Goal: Transaction & Acquisition: Purchase product/service

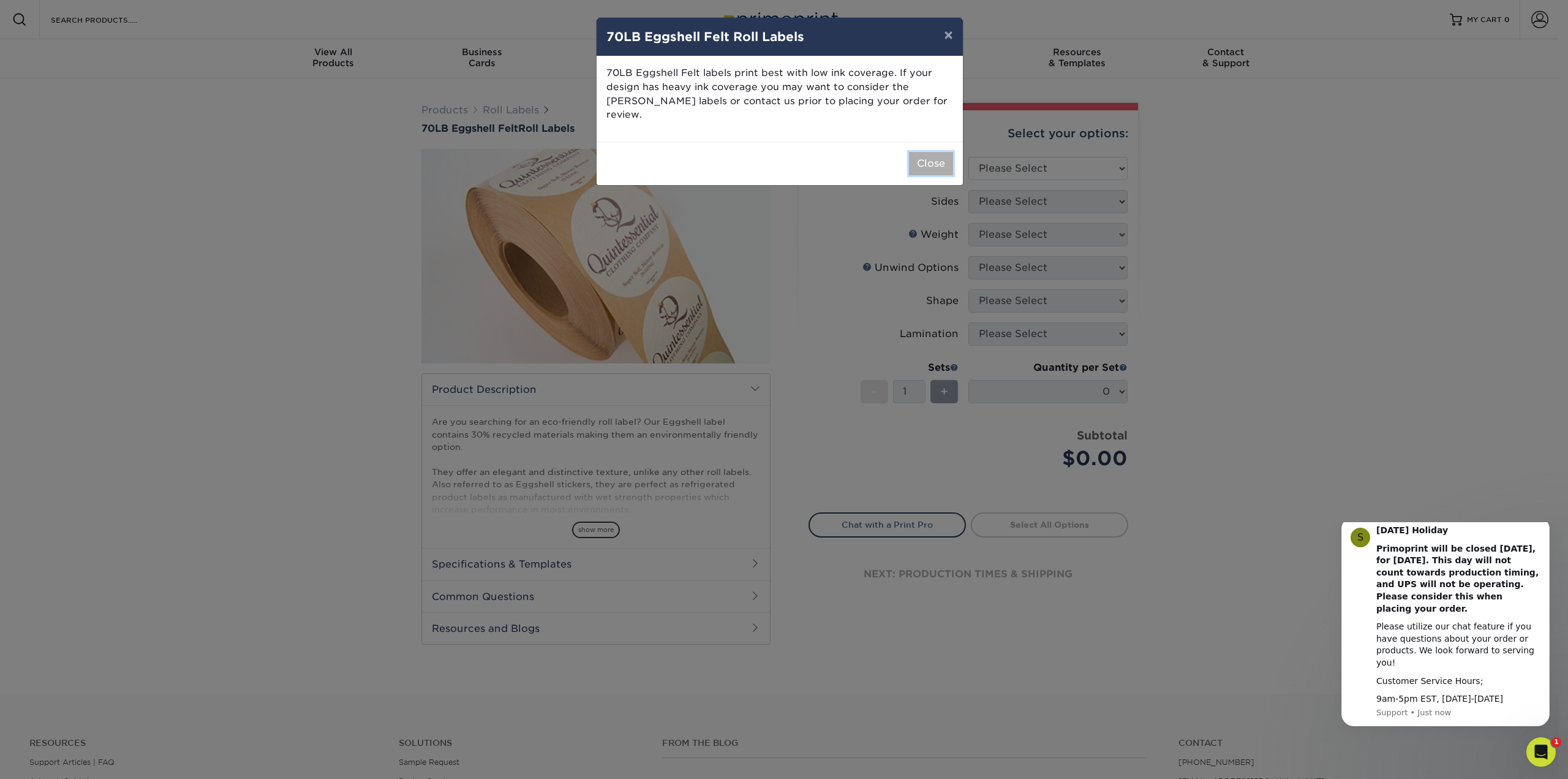
click at [930, 152] on button "Close" at bounding box center [931, 164] width 44 height 24
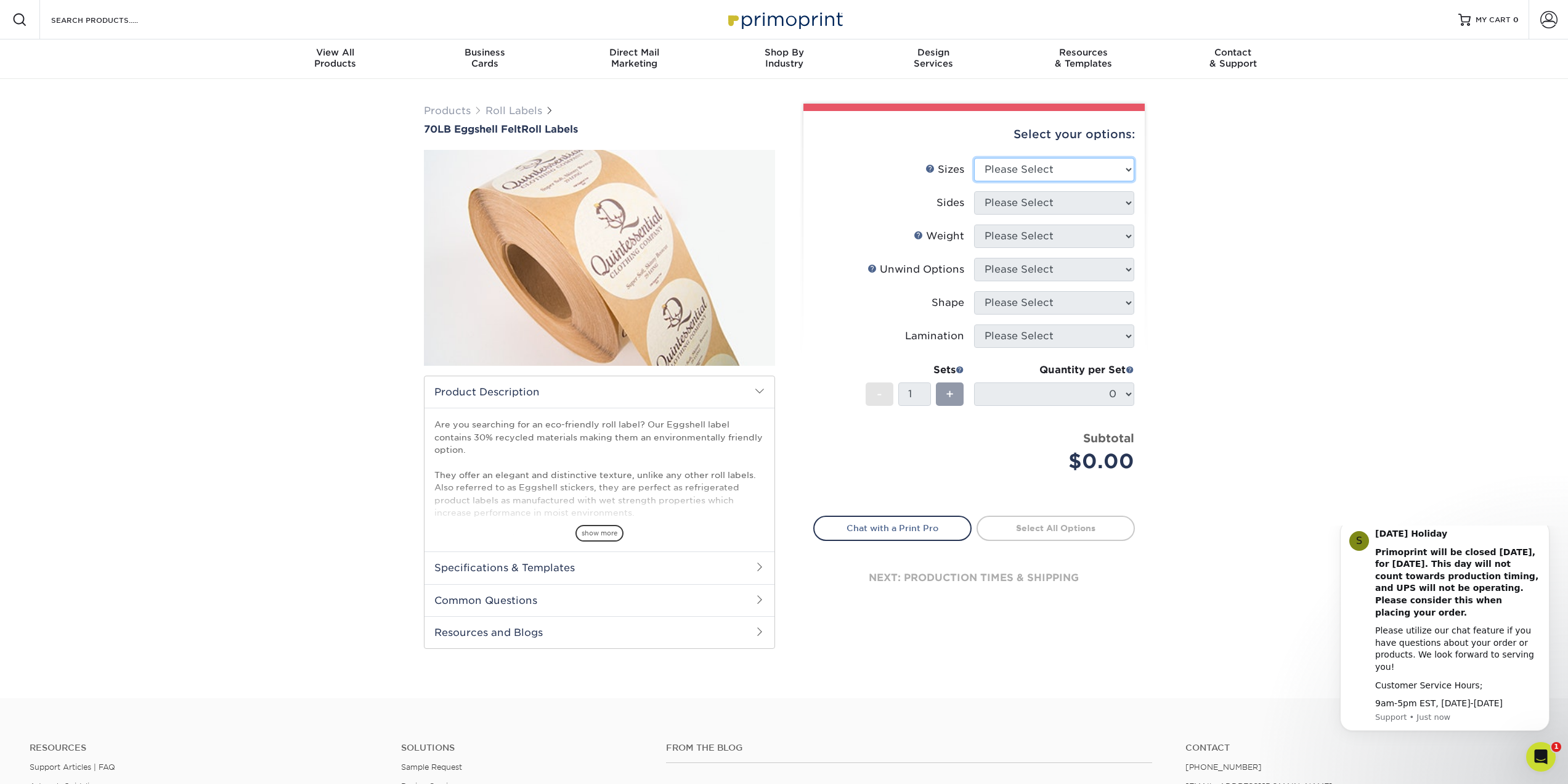
click at [1016, 163] on select "Please Select 1" x 1" 1" x 2" 1" x 2.5" 1" x 3" 1.5" x 1.5" 1.5" x 2.5" 1.5" x …" at bounding box center [1054, 169] width 160 height 24
click at [1005, 158] on select "Please Select 1" x 1" 1" x 2" 1" x 2.5" 1" x 3" 1.5" x 1.5" 1.5" x 2.5" 1.5" x …" at bounding box center [1054, 169] width 160 height 24
select select "6.50x6.50"
click at [974, 158] on select "Please Select 1" x 1" 1" x 2" 1" x 2.5" 1" x 3" 1.5" x 1.5" 1.5" x 2.5" 1.5" x …" at bounding box center [1054, 169] width 160 height 24
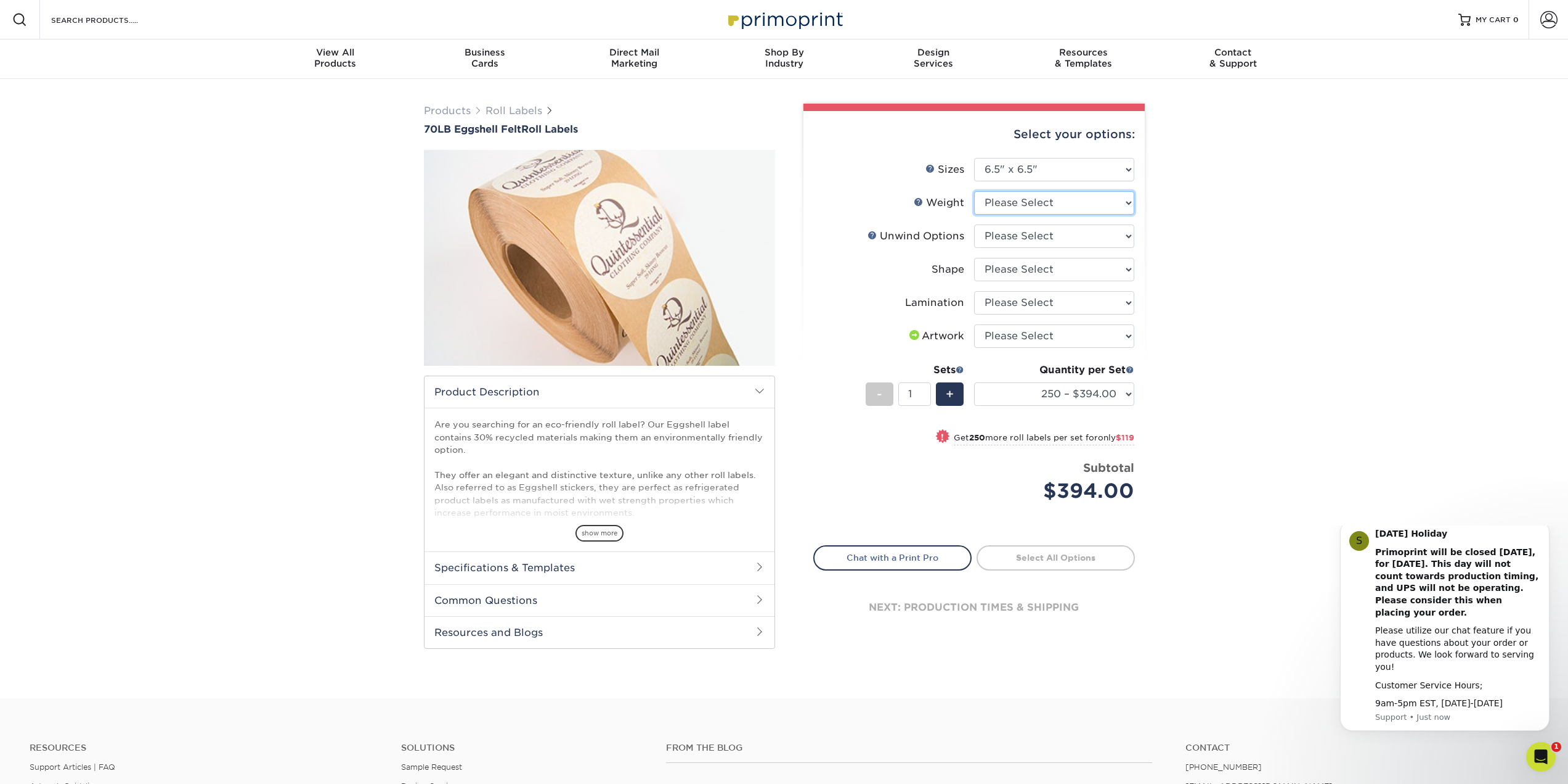
click at [1008, 207] on select "Please Select EF" at bounding box center [1054, 203] width 160 height 24
select select "EF"
click at [974, 191] on select "Please Select EF" at bounding box center [1054, 203] width 160 height 24
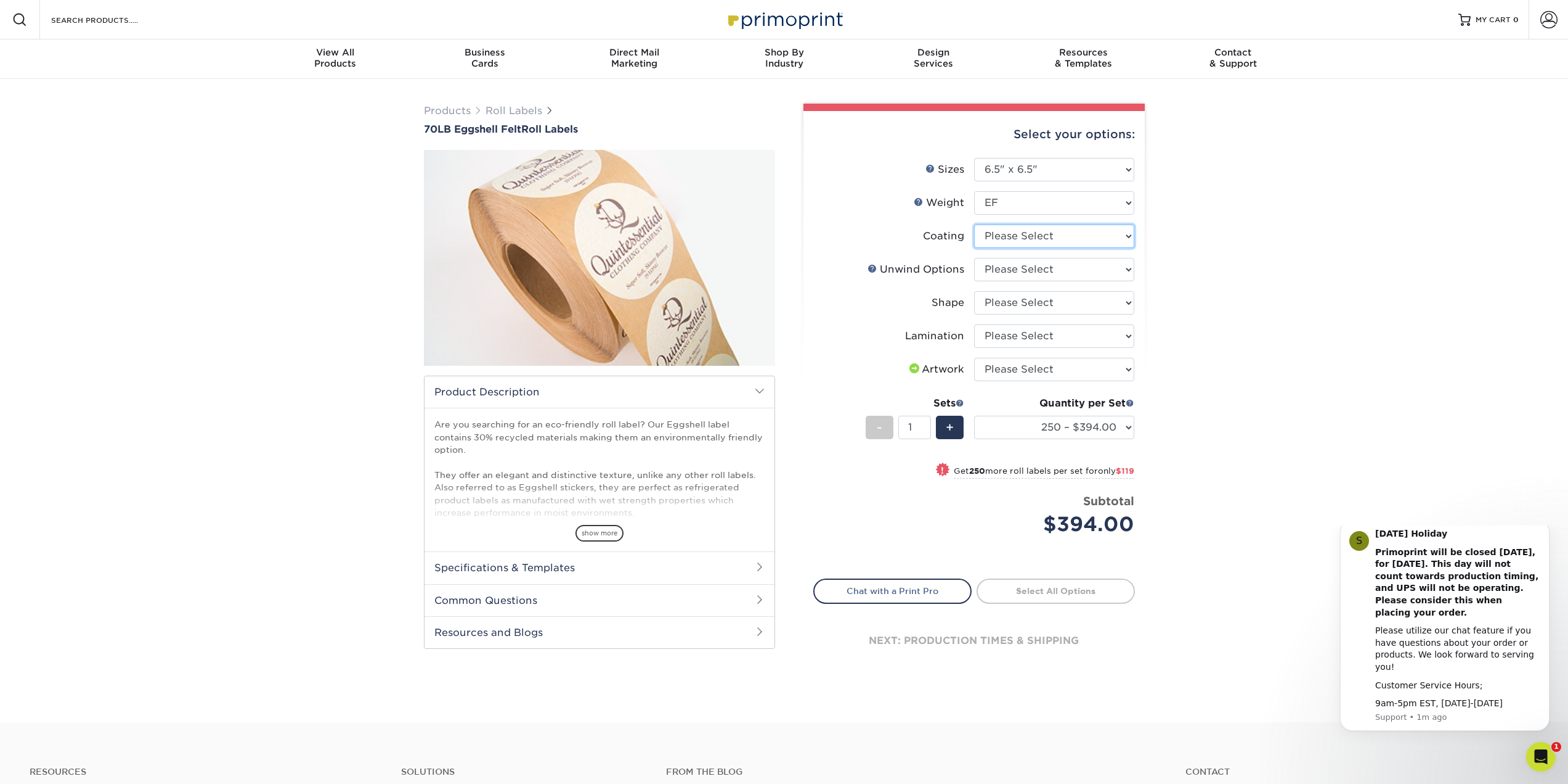
click at [1037, 232] on select at bounding box center [1054, 236] width 160 height 24
select select "3e7618de-abca-4bda-9f97-8b9129e913d8"
click at [974, 224] on select at bounding box center [1054, 236] width 160 height 24
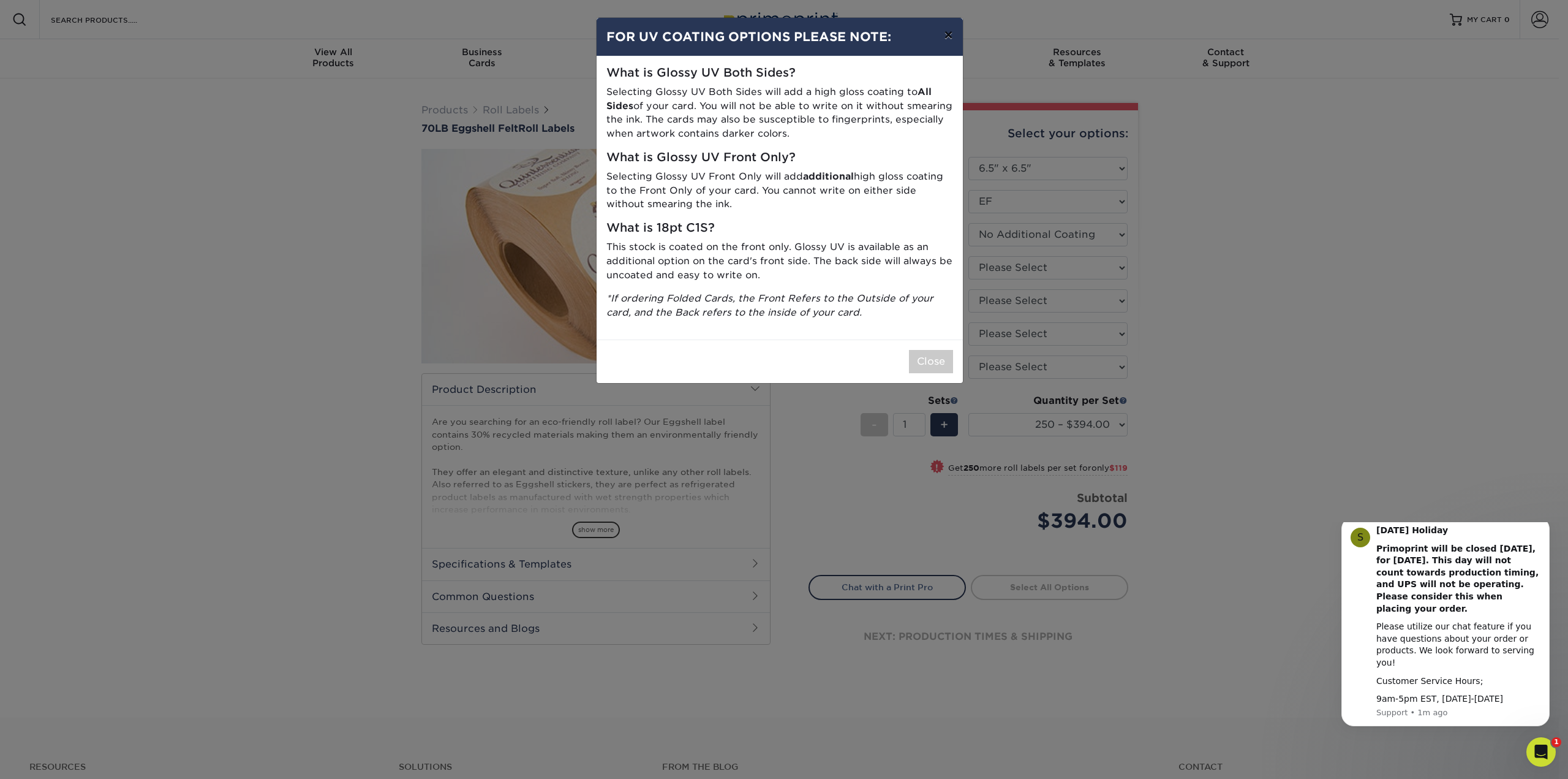
click at [951, 31] on button "×" at bounding box center [948, 35] width 28 height 35
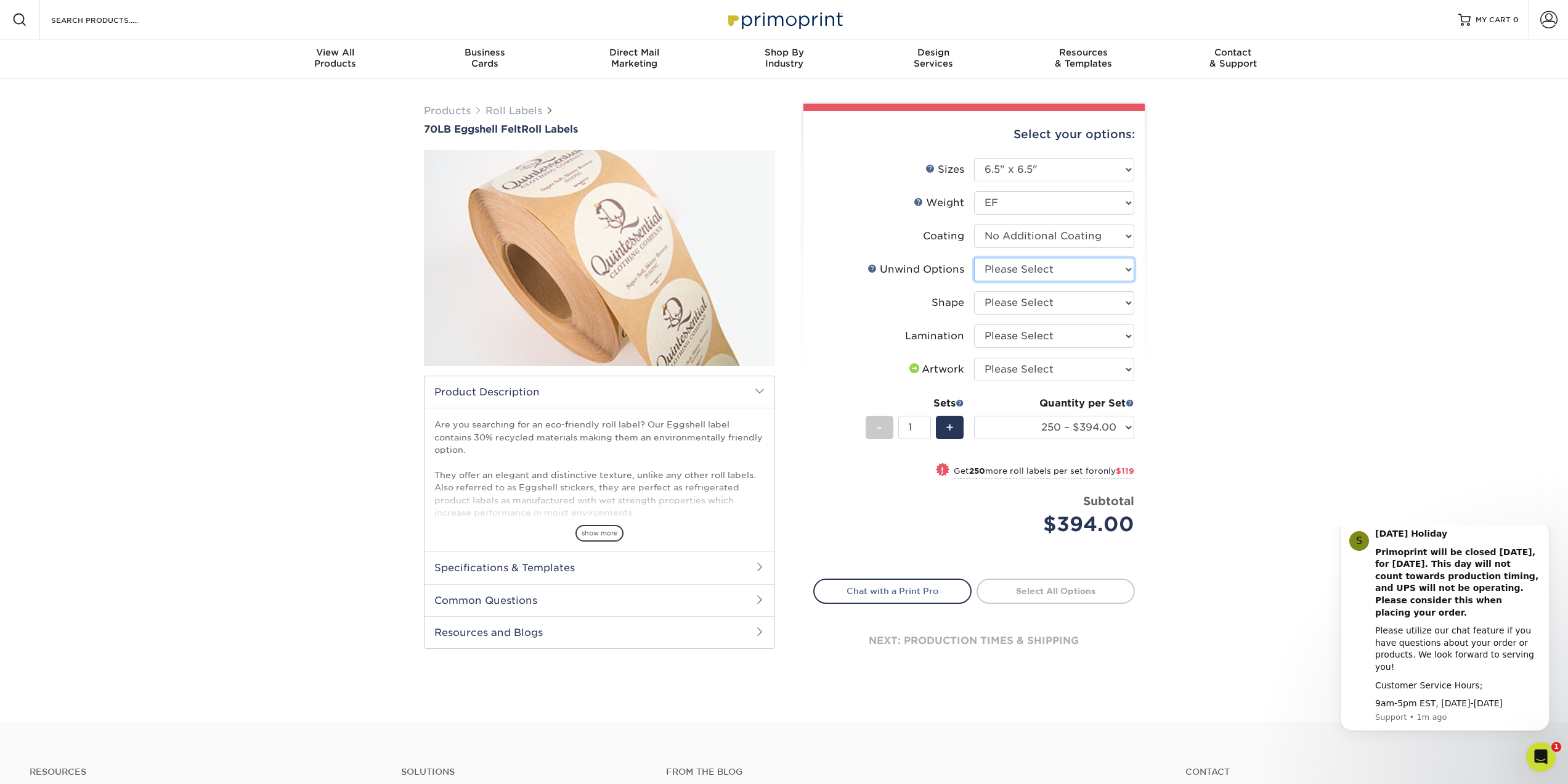
click at [1012, 264] on select "Please Select Not Important Off Top (Direction #1) Off Bottom (Direction #2) Of…" at bounding box center [1054, 269] width 160 height 24
select select "d16c2772-aac7-41d6-a124-047cd7375882"
click at [974, 257] on select "Please Select Not Important Off Top (Direction #1) Off Bottom (Direction #2) Of…" at bounding box center [1054, 269] width 160 height 24
click at [1011, 296] on select "Please Select [GEOGRAPHIC_DATA]" at bounding box center [1054, 303] width 160 height 24
select select "6a4bfab9-463a-4bf8-bd79-c91922877206"
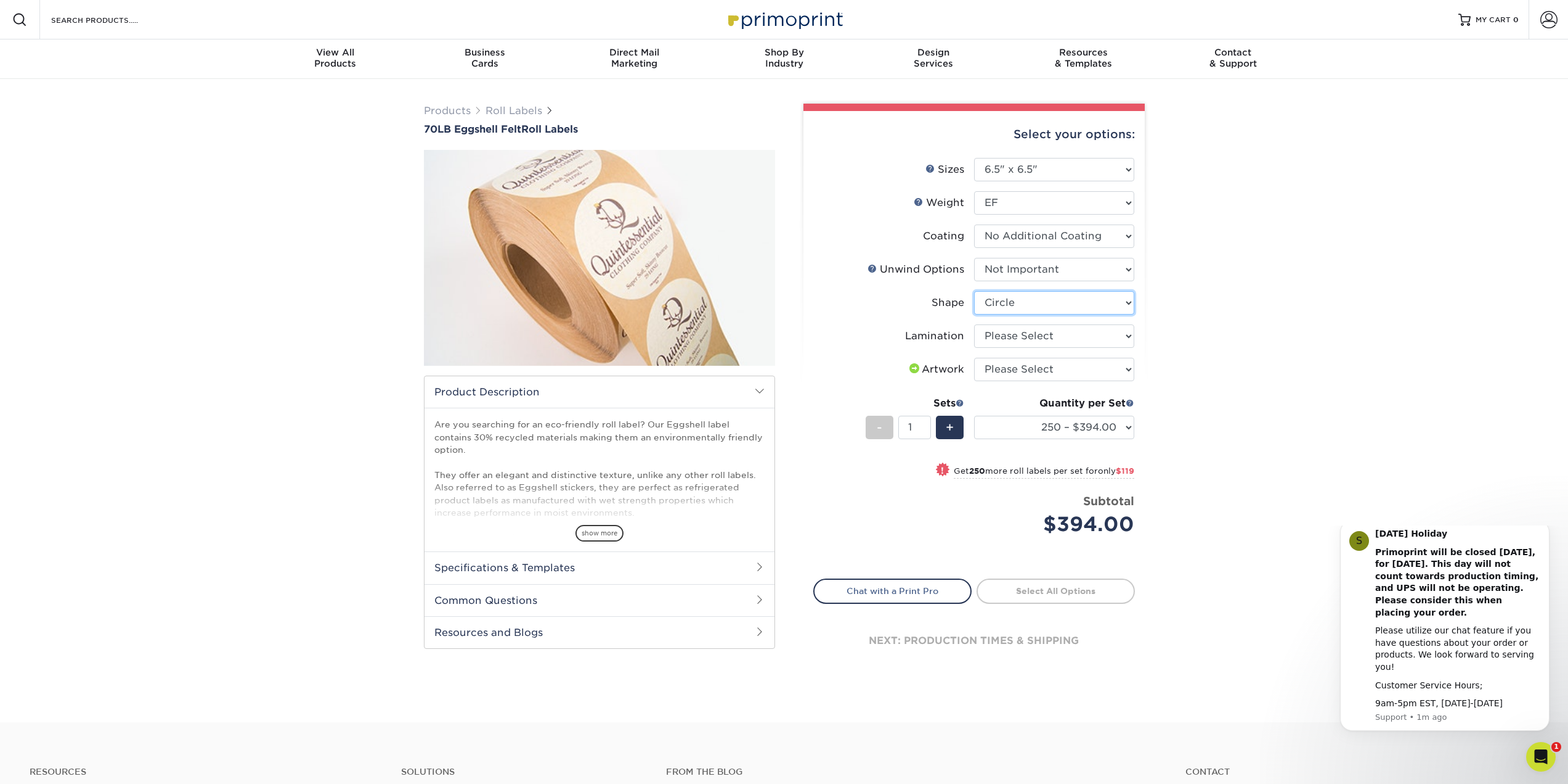
click at [974, 291] on select "Please Select [GEOGRAPHIC_DATA]" at bounding box center [1054, 303] width 160 height 24
click at [1013, 332] on select "Please Select No Lamination" at bounding box center [1054, 337] width 160 height 24
select select "eff8cfea-abf7-4cab-a64a-391be13b3076"
click at [974, 325] on select "Please Select No Lamination" at bounding box center [1054, 337] width 160 height 24
click at [1014, 369] on select "Please Select I will upload files I need a design - $50" at bounding box center [1054, 370] width 160 height 24
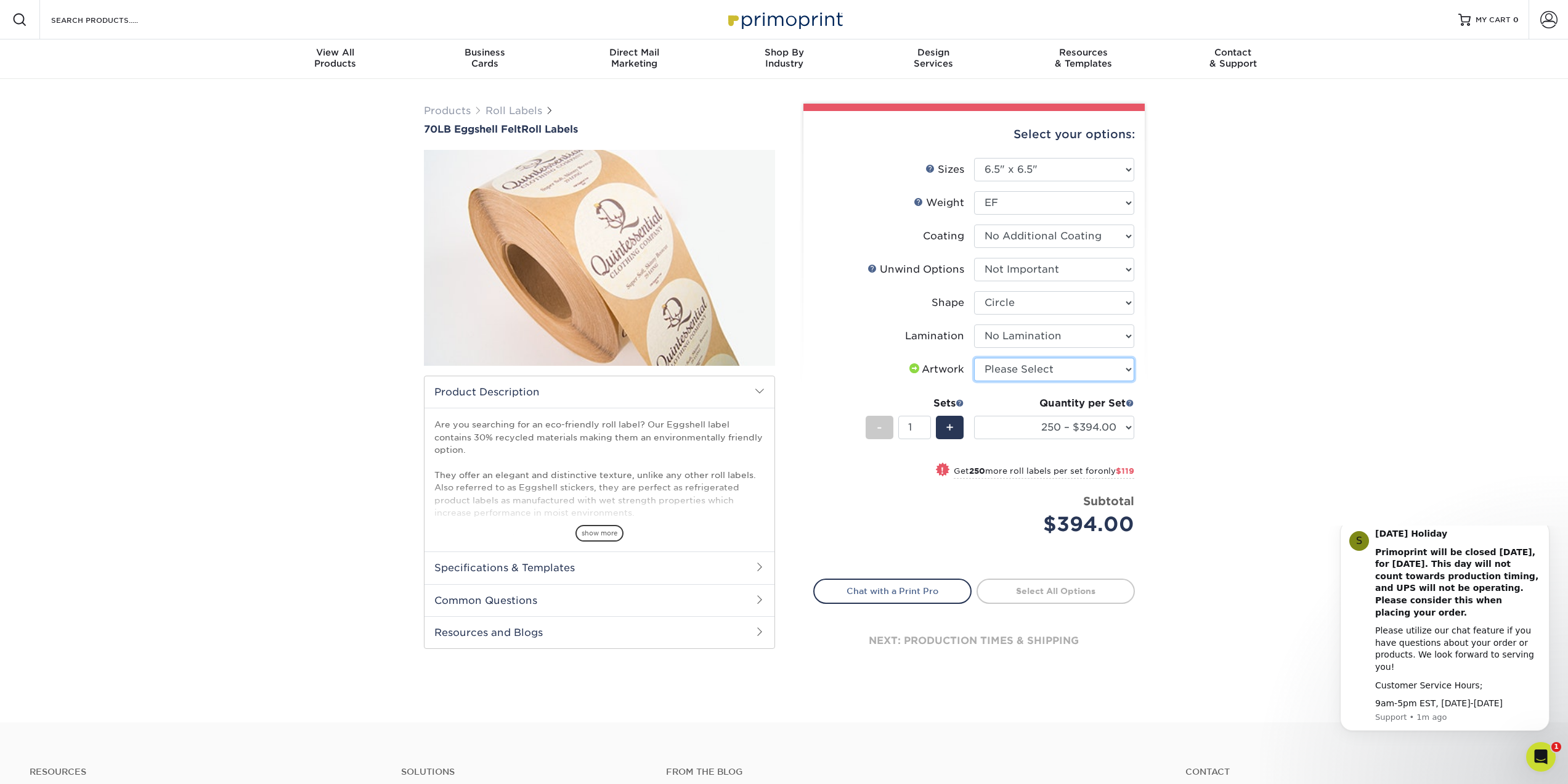
select select "upload"
click at [974, 358] on select "Please Select I will upload files I need a design - $50" at bounding box center [1054, 370] width 160 height 24
